Goal: Task Accomplishment & Management: Use online tool/utility

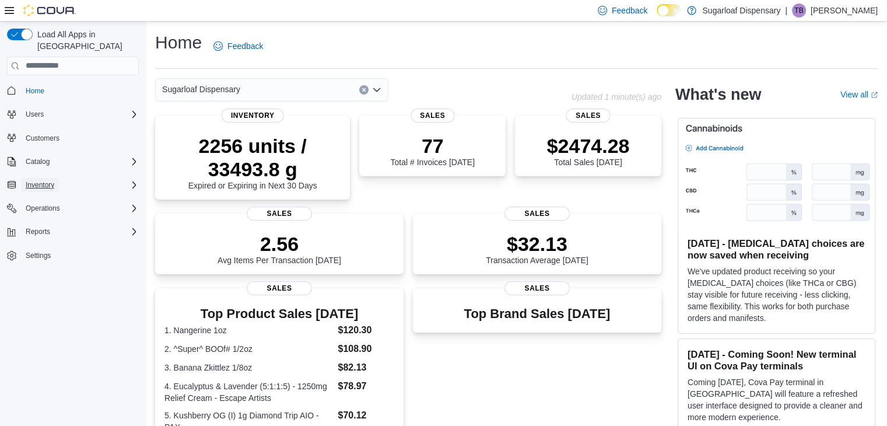
click at [54, 180] on span "Inventory" at bounding box center [40, 184] width 29 height 9
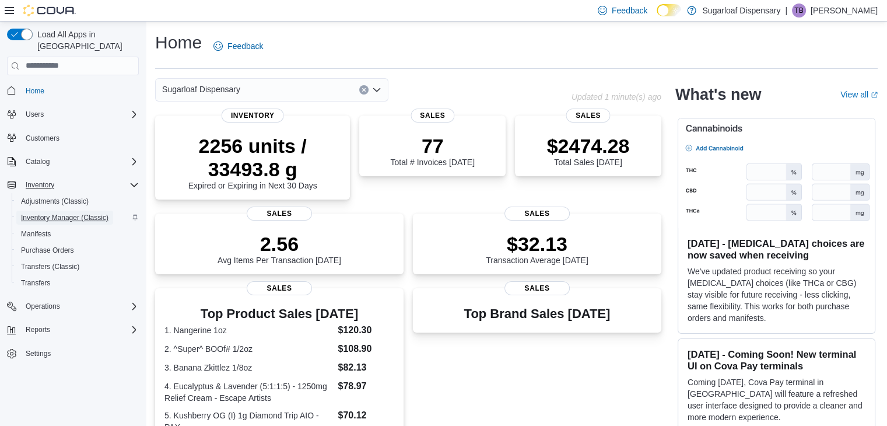
click at [62, 213] on span "Inventory Manager (Classic)" at bounding box center [64, 217] width 87 height 9
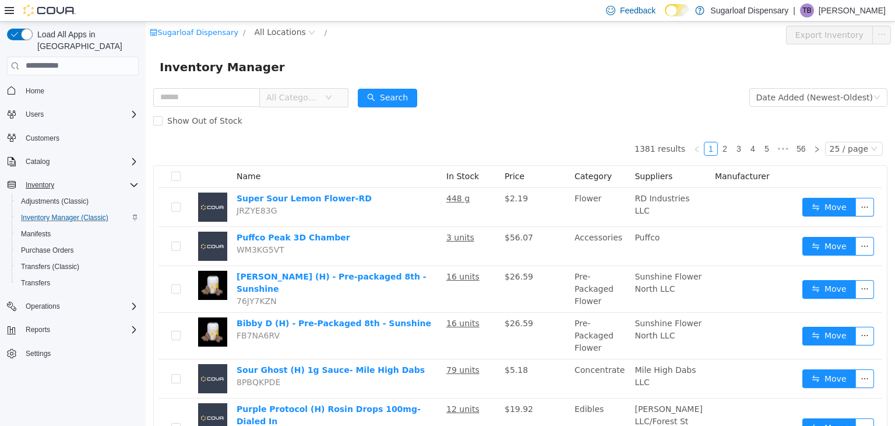
click at [297, 91] on span "All Categories" at bounding box center [292, 97] width 53 height 12
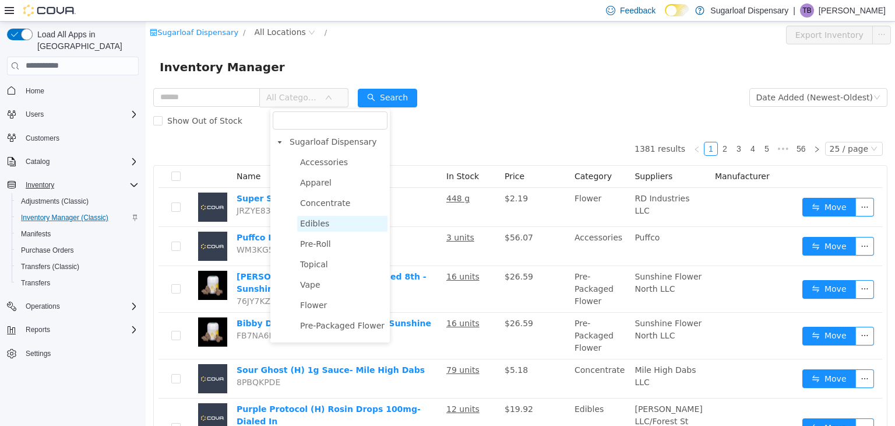
click at [321, 226] on span "Edibles" at bounding box center [314, 222] width 29 height 9
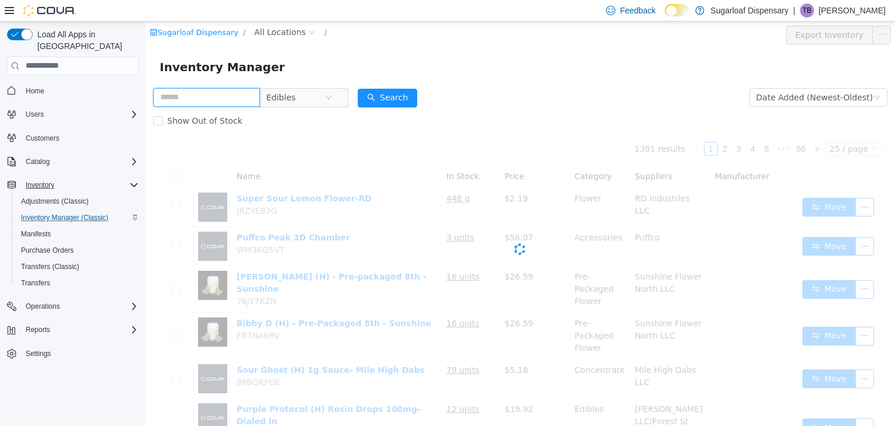
click at [191, 96] on input "text" at bounding box center [206, 96] width 107 height 19
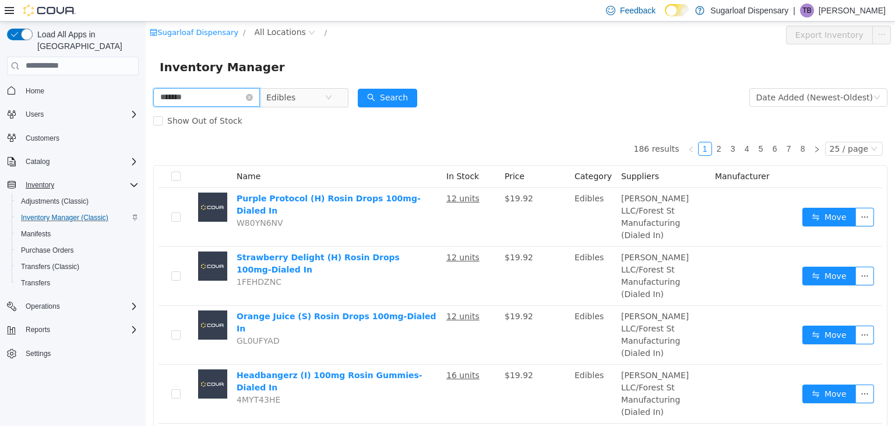
type input "*******"
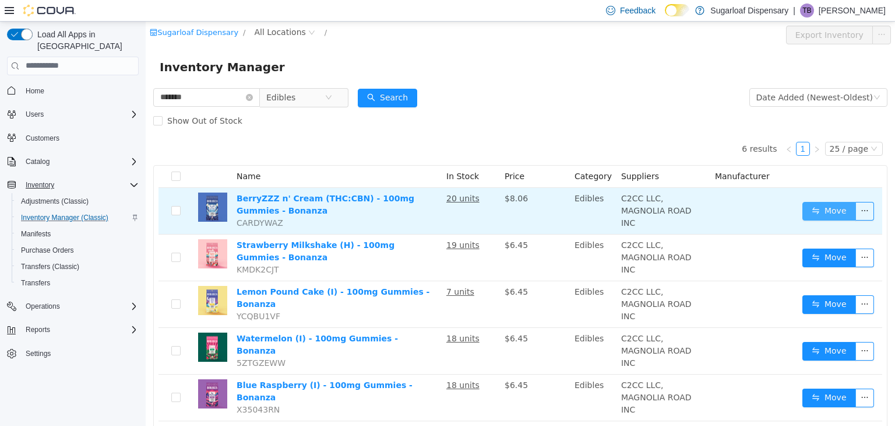
click at [805, 213] on button "Move" at bounding box center [830, 210] width 54 height 19
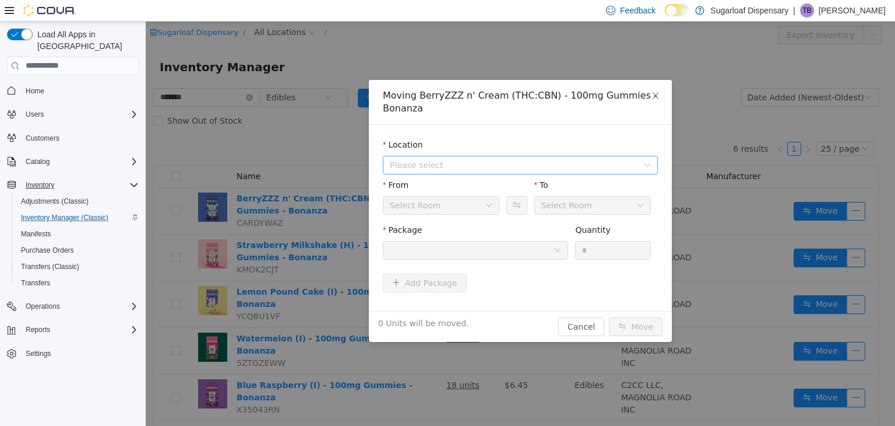
click at [625, 161] on span "Please select" at bounding box center [514, 165] width 248 height 12
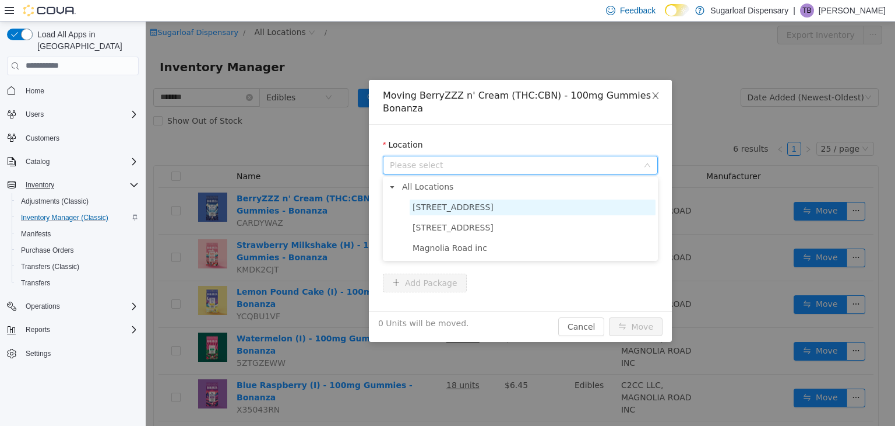
click at [490, 209] on span "[STREET_ADDRESS]" at bounding box center [533, 207] width 246 height 16
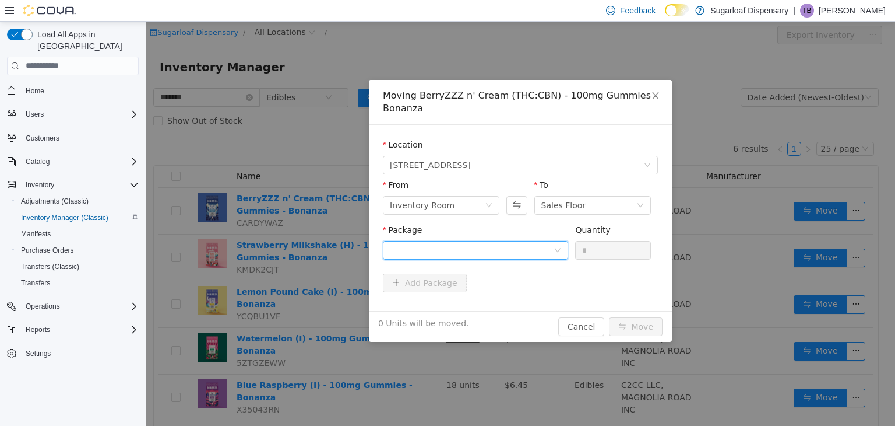
click at [475, 253] on div at bounding box center [472, 249] width 164 height 17
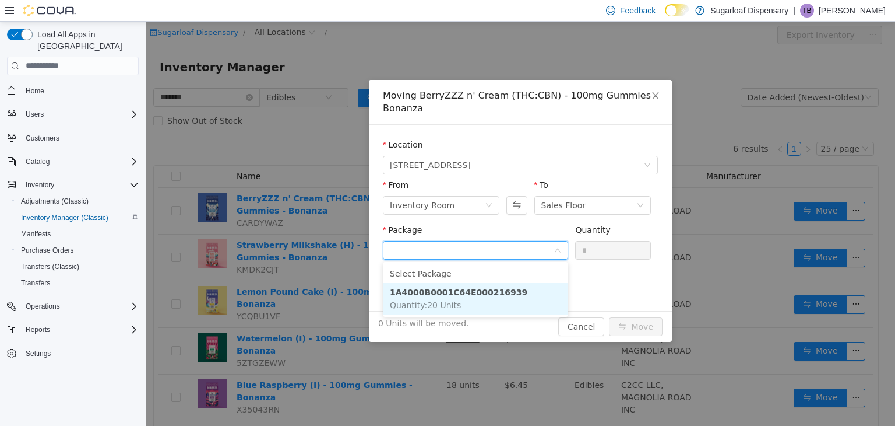
click at [492, 295] on strong "1A4000B0001C64E000216939" at bounding box center [459, 291] width 138 height 9
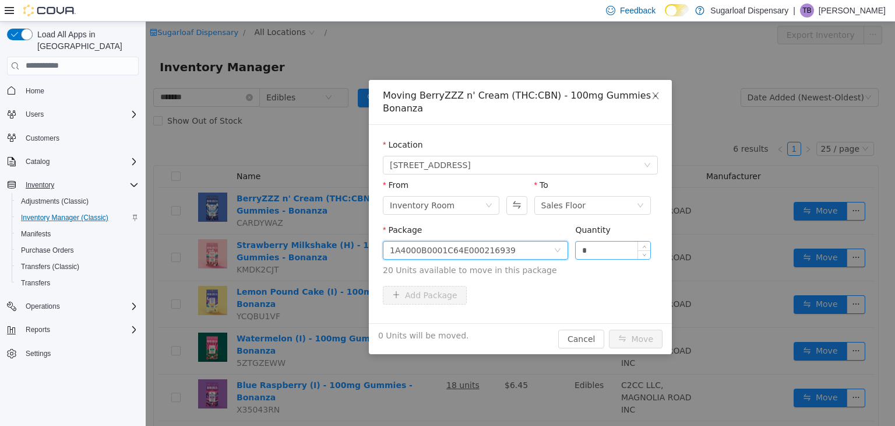
click at [606, 249] on input "*" at bounding box center [613, 249] width 75 height 17
type input "**"
click at [655, 340] on button "Move" at bounding box center [636, 338] width 54 height 19
